Goal: Check status: Check status

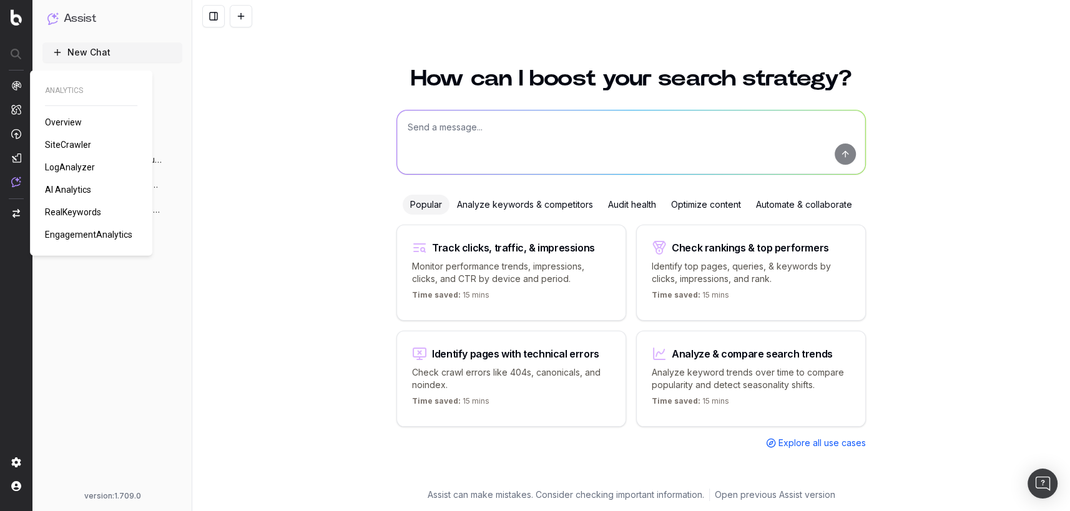
click at [72, 187] on span "AI Analytics" at bounding box center [68, 190] width 46 height 10
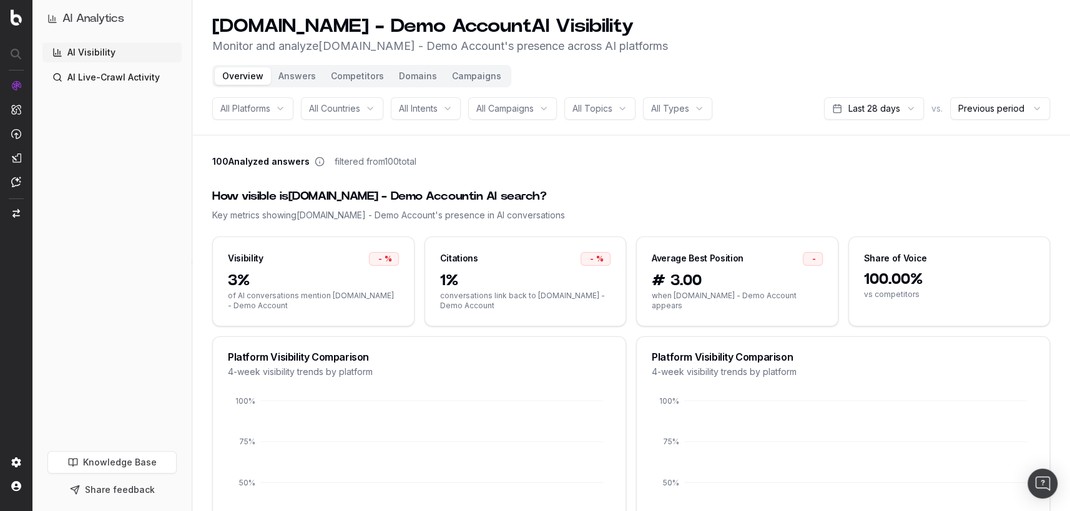
click at [854, 132] on header "[DOMAIN_NAME] - Demo Account AI Visibility Monitor and analyze [DOMAIN_NAME] - …" at bounding box center [630, 67] width 877 height 135
click at [856, 126] on header "[DOMAIN_NAME] - Demo Account AI Visibility Monitor and analyze [DOMAIN_NAME] - …" at bounding box center [630, 67] width 877 height 135
click at [859, 115] on html "AI Analytics AI Visibility AI Live-Crawl Activity Knowledge Base Share feedback…" at bounding box center [535, 255] width 1070 height 511
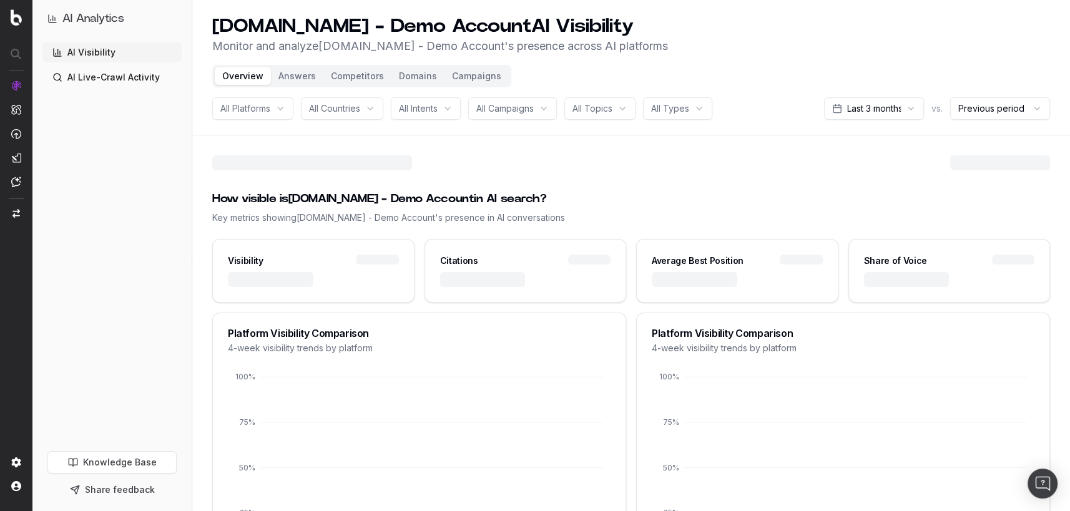
click at [899, 96] on header "[DOMAIN_NAME] - Demo Account AI Visibility Monitor and analyze [DOMAIN_NAME] - …" at bounding box center [630, 67] width 877 height 135
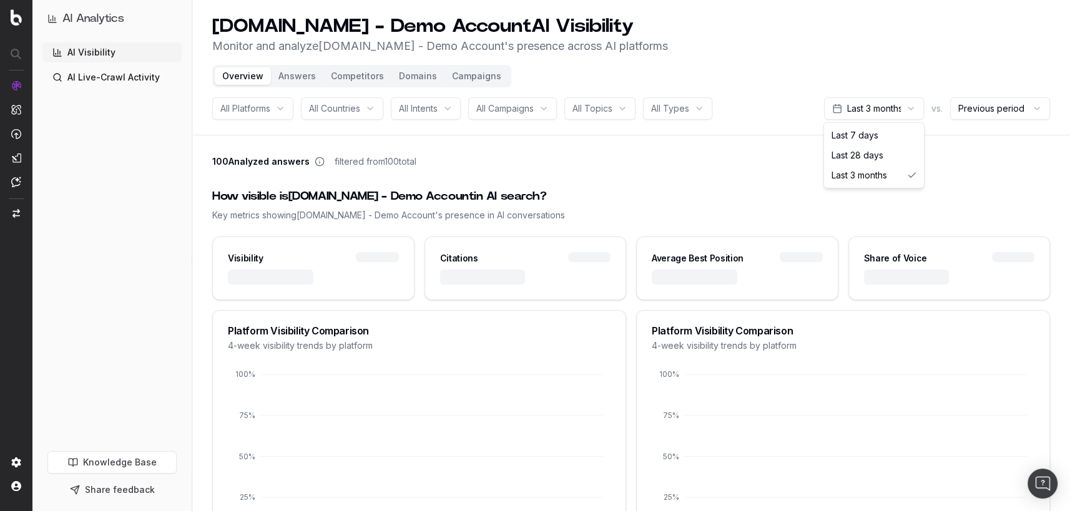
click at [896, 99] on html "AI Analytics AI Visibility AI Live-Crawl Activity Knowledge Base Share feedback…" at bounding box center [535, 255] width 1070 height 511
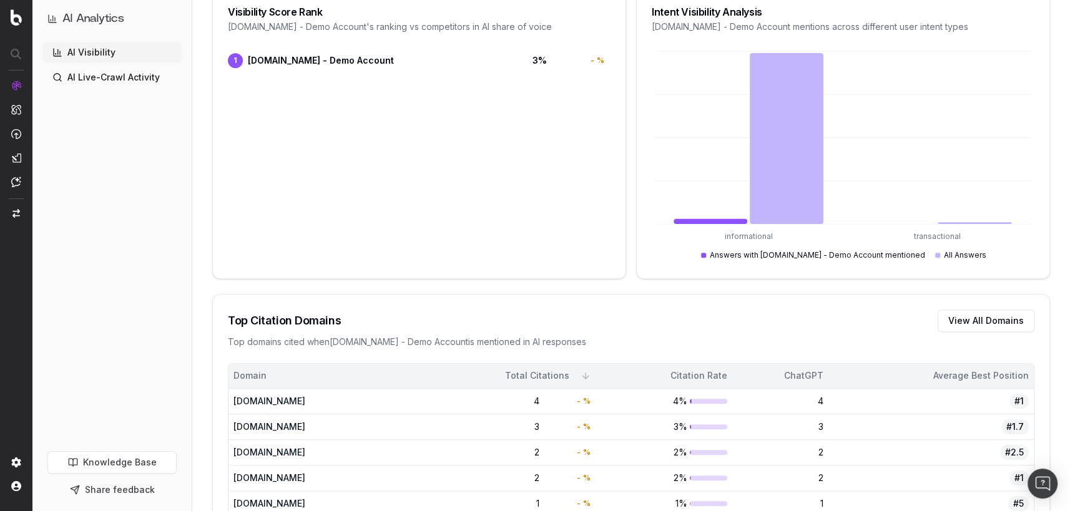
scroll to position [865, 0]
